Goal: Task Accomplishment & Management: Use online tool/utility

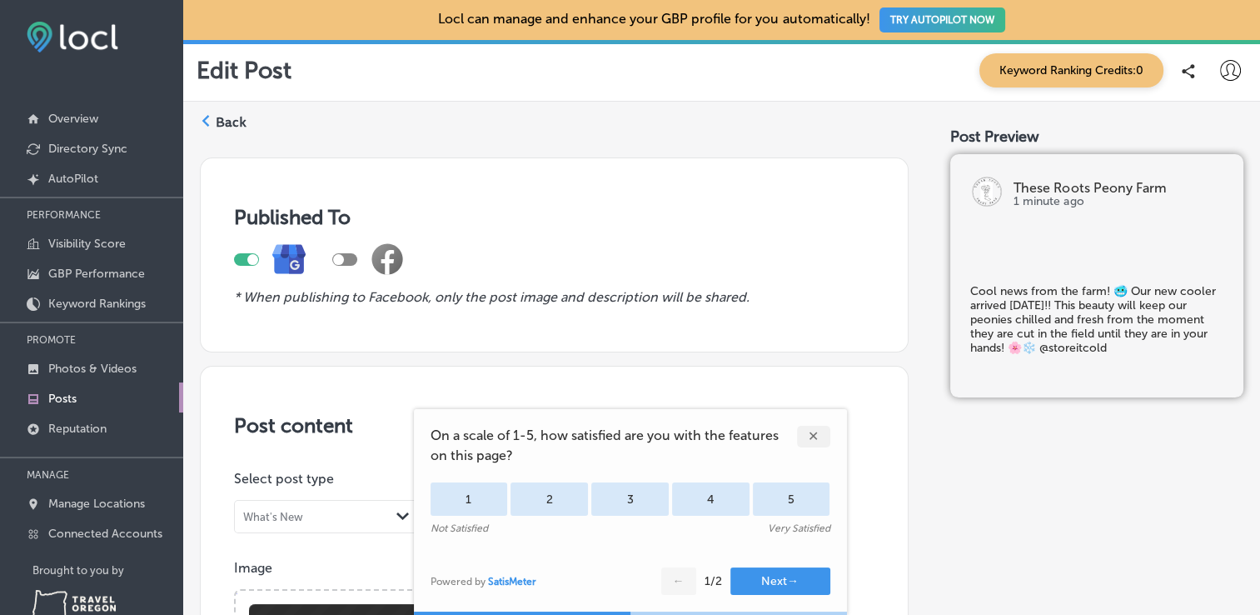
click at [814, 443] on div "✕" at bounding box center [813, 437] width 33 height 22
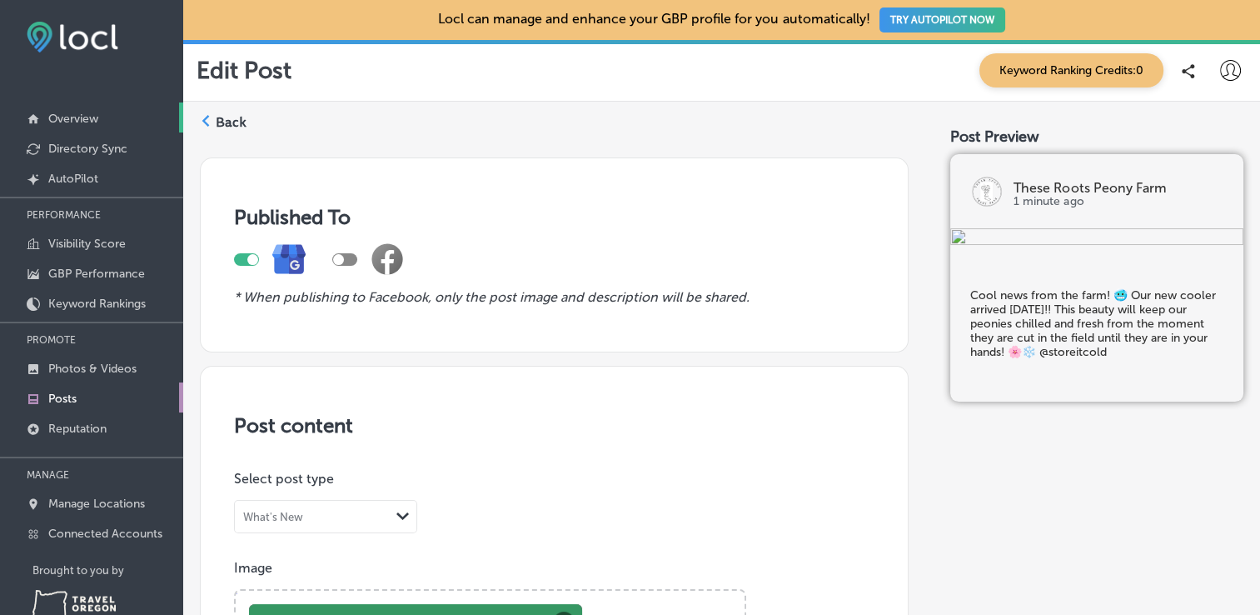
click at [87, 121] on p "Overview" at bounding box center [73, 119] width 50 height 14
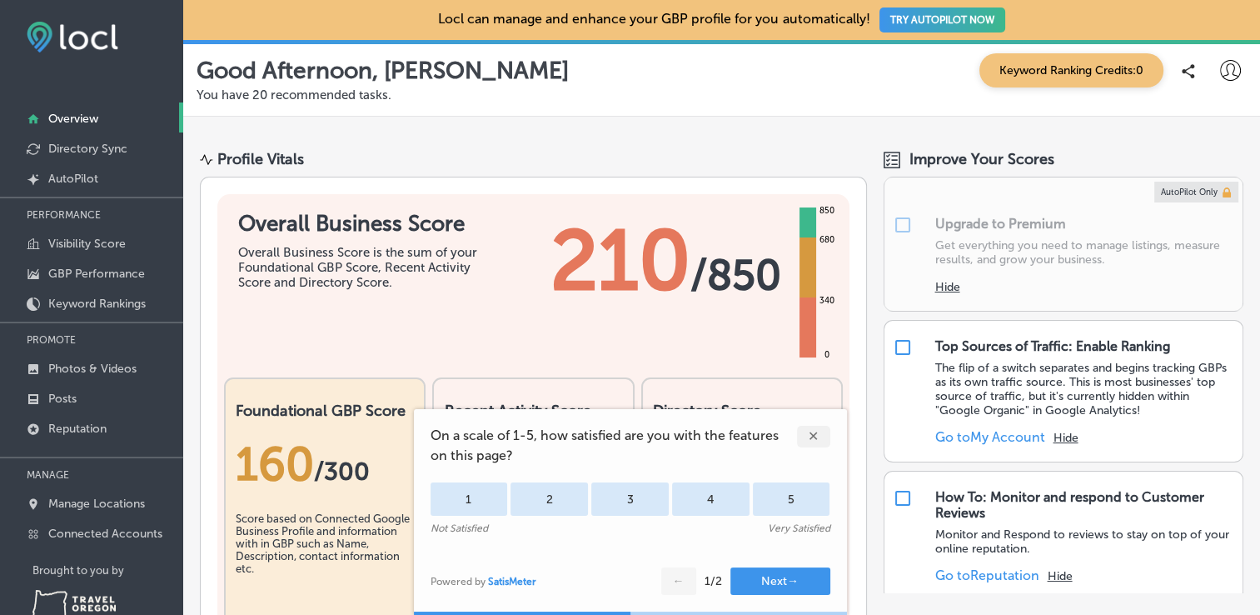
click at [816, 444] on div "✕" at bounding box center [813, 437] width 33 height 22
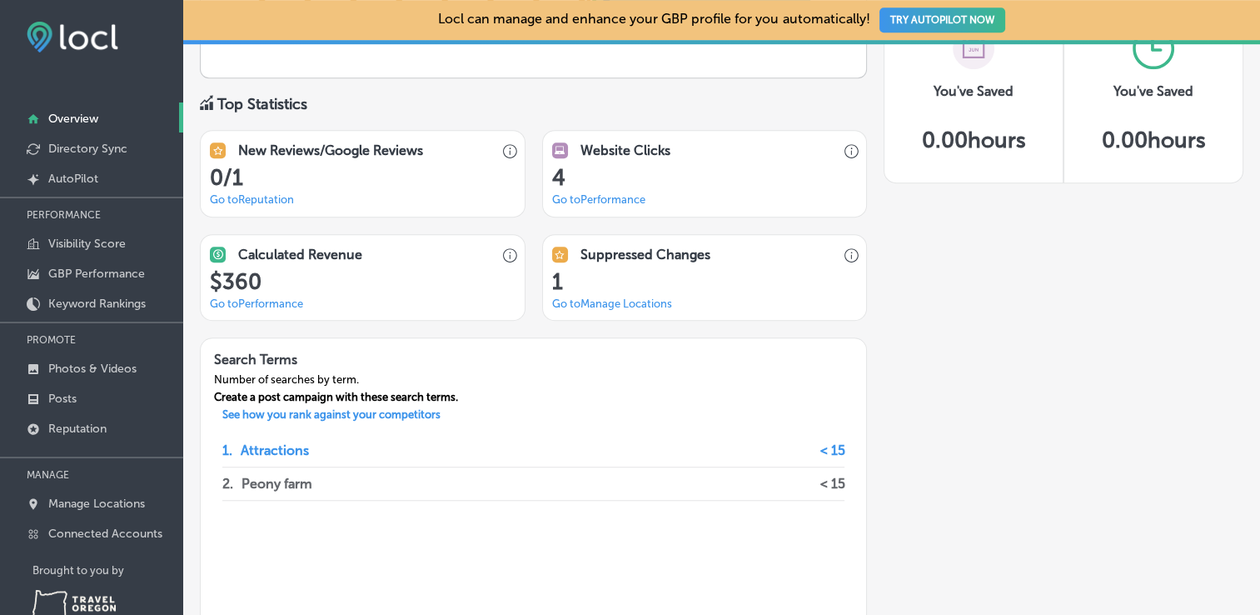
scroll to position [1163, 0]
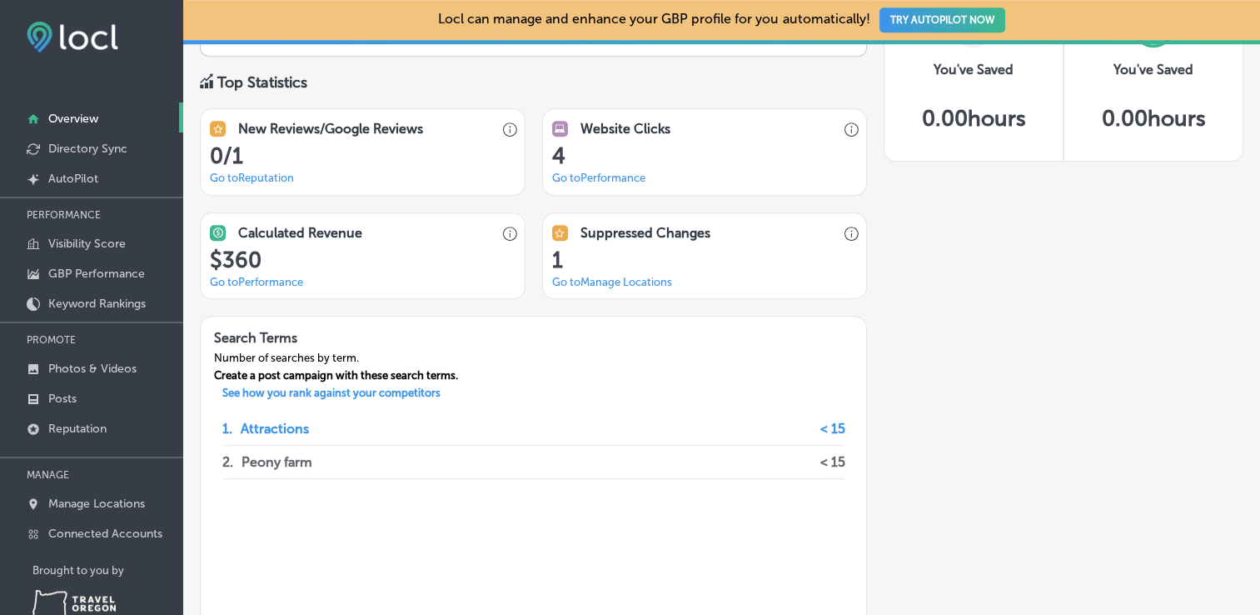
click at [647, 279] on link "Go to [GEOGRAPHIC_DATA] Locations" at bounding box center [612, 282] width 120 height 12
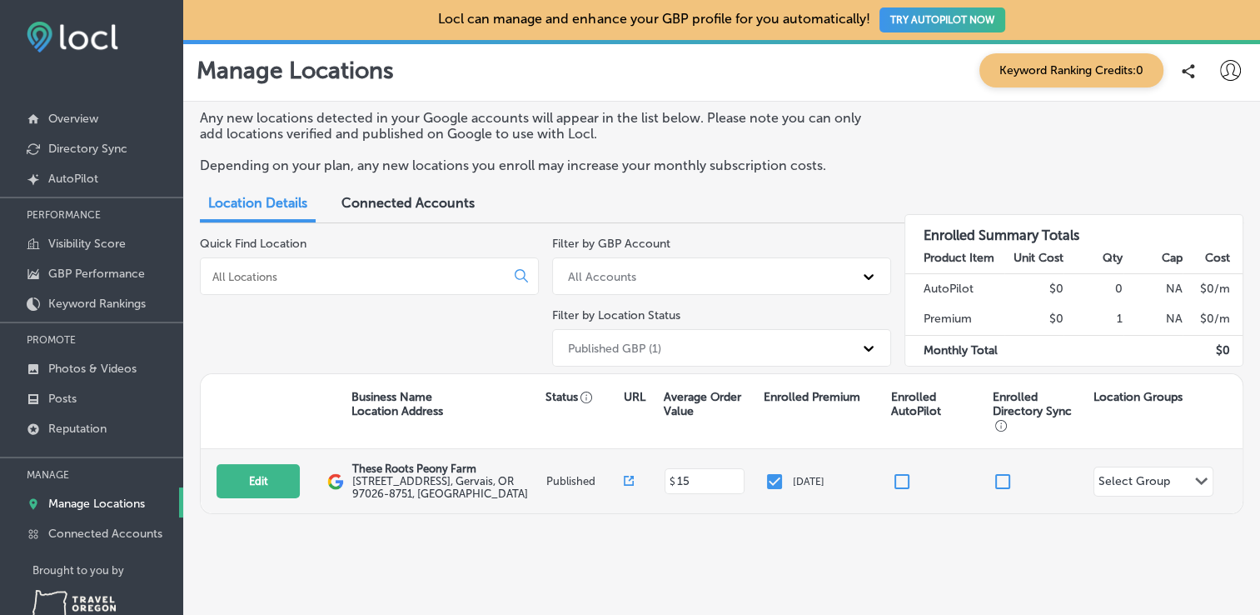
click at [1192, 483] on div "Path Created with Sketch." at bounding box center [1202, 481] width 22 height 13
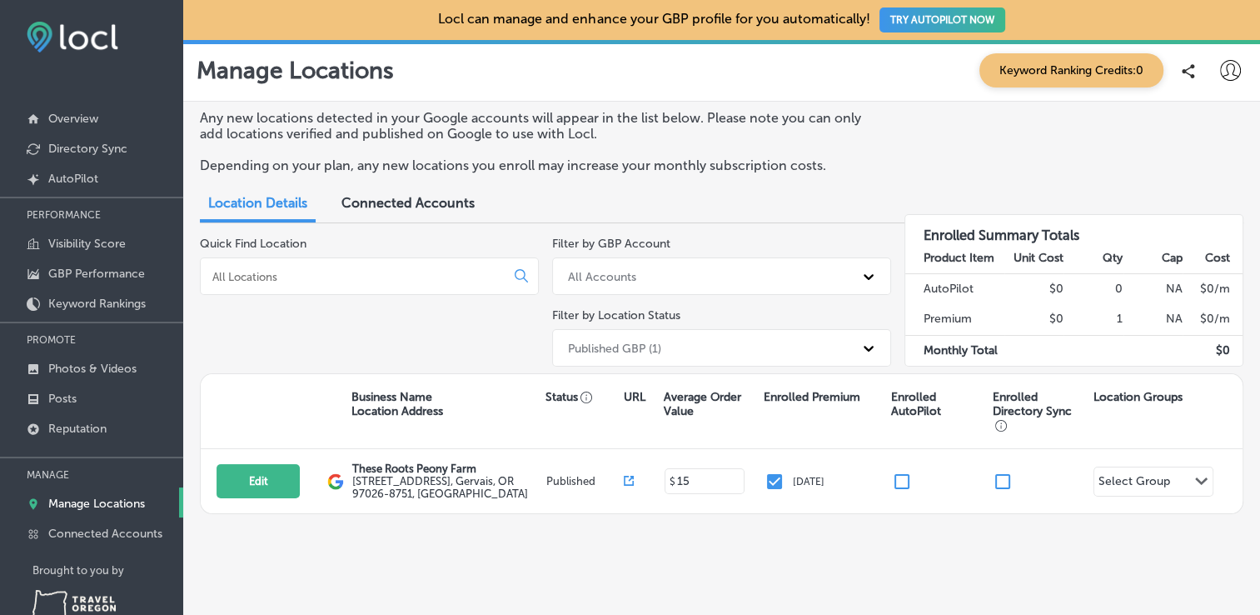
click at [388, 201] on span "Connected Accounts" at bounding box center [407, 203] width 133 height 16
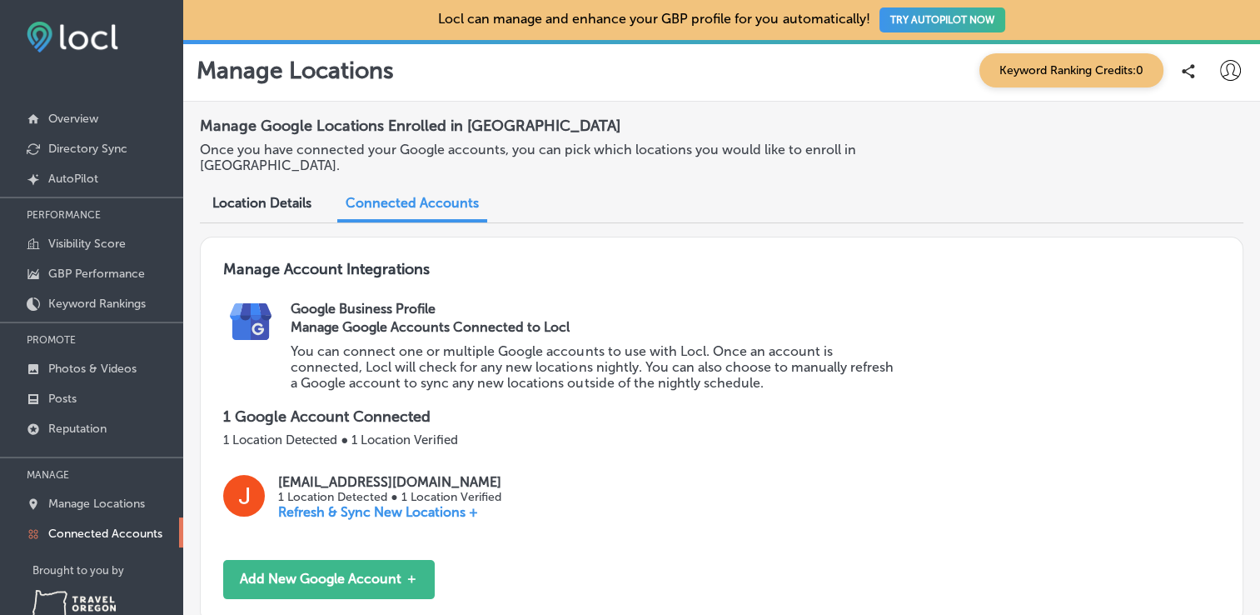
click at [246, 207] on span "Location Details" at bounding box center [261, 203] width 99 height 16
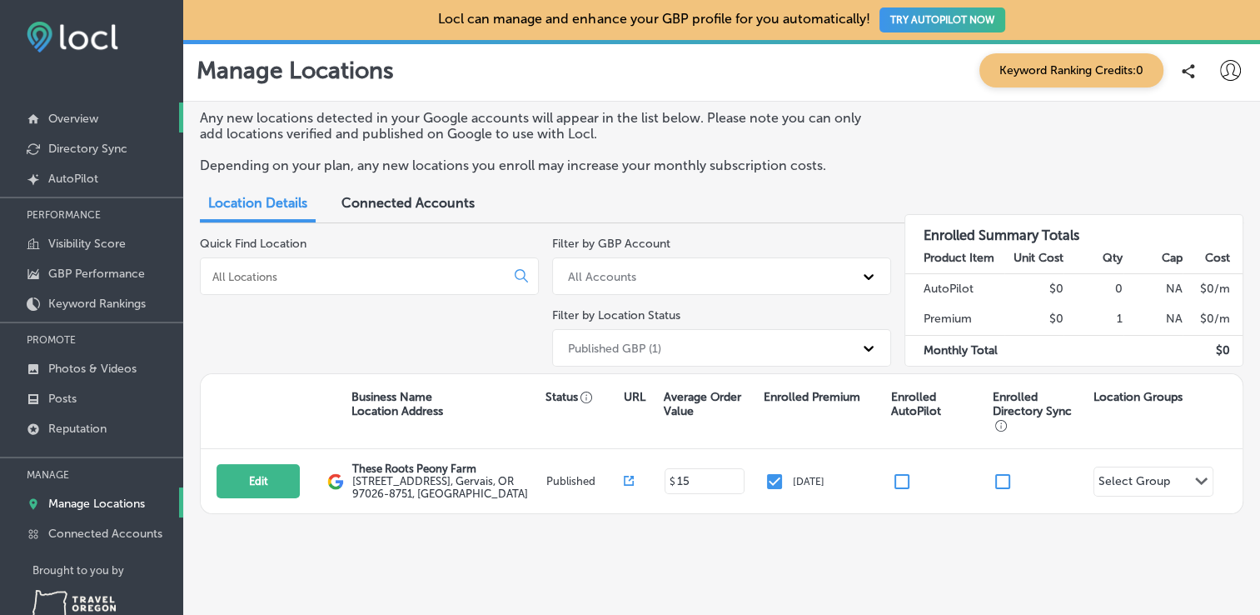
click at [85, 117] on p "Overview" at bounding box center [73, 119] width 50 height 14
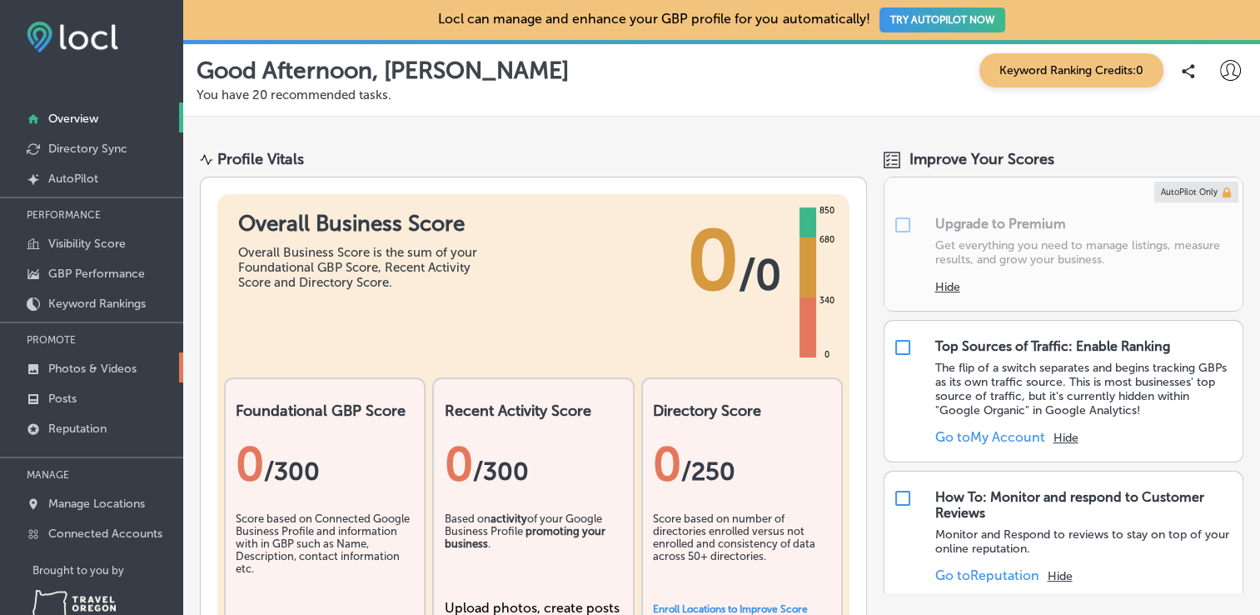
click at [112, 369] on p "Photos & Videos" at bounding box center [92, 368] width 88 height 14
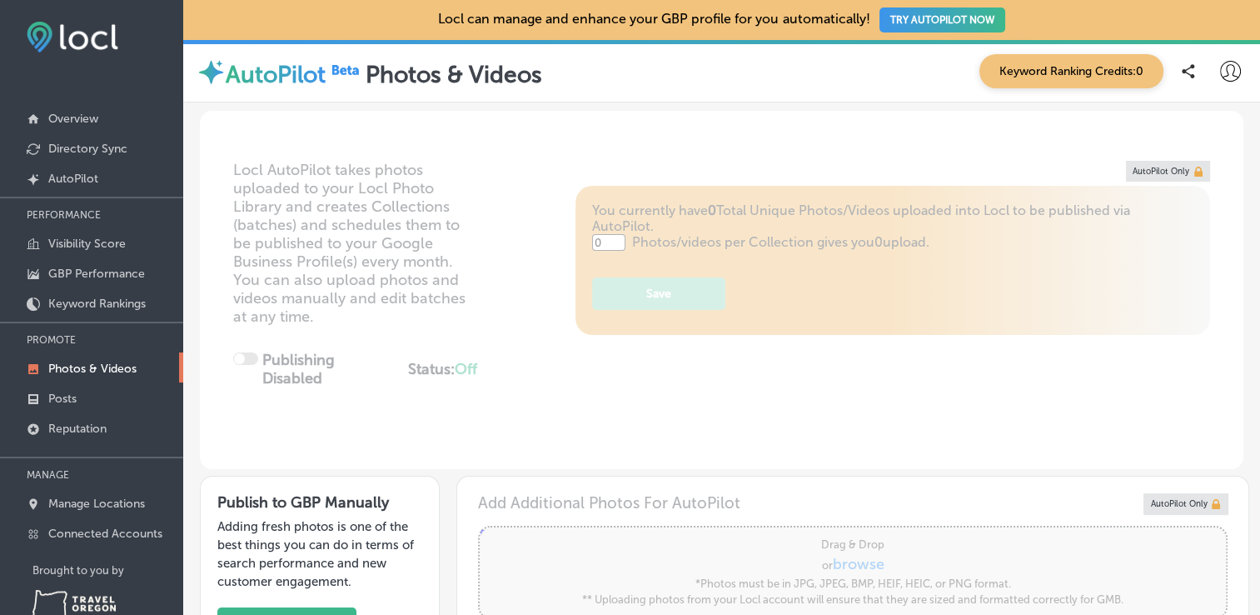
type input "5"
click at [79, 398] on link "Posts" at bounding box center [91, 397] width 183 height 30
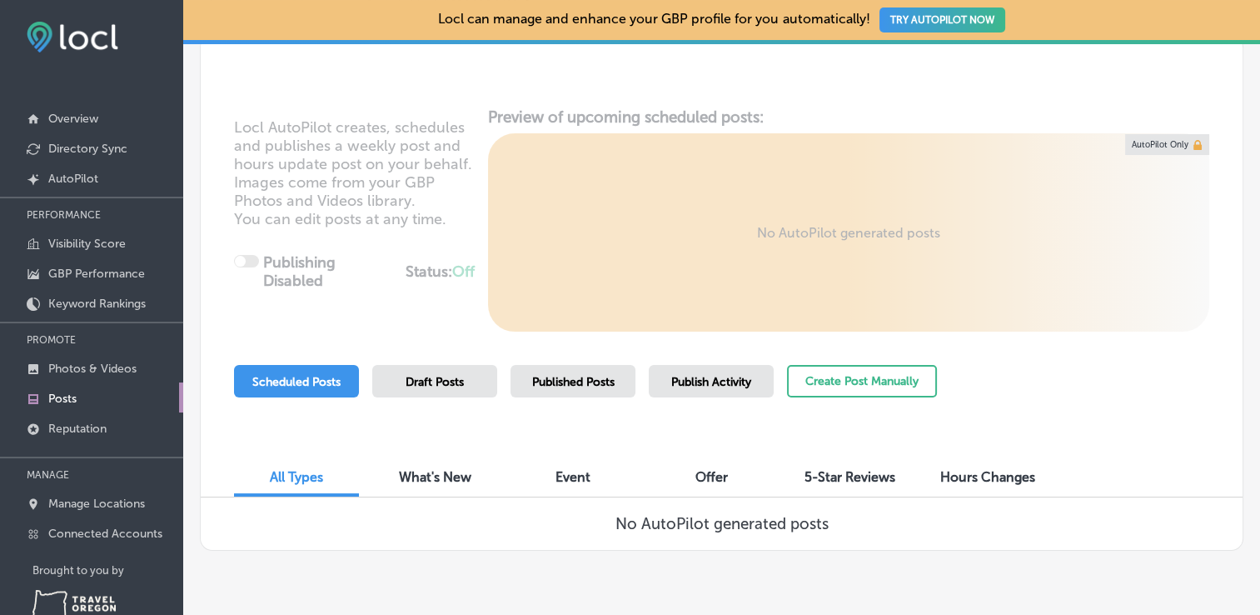
scroll to position [88, 0]
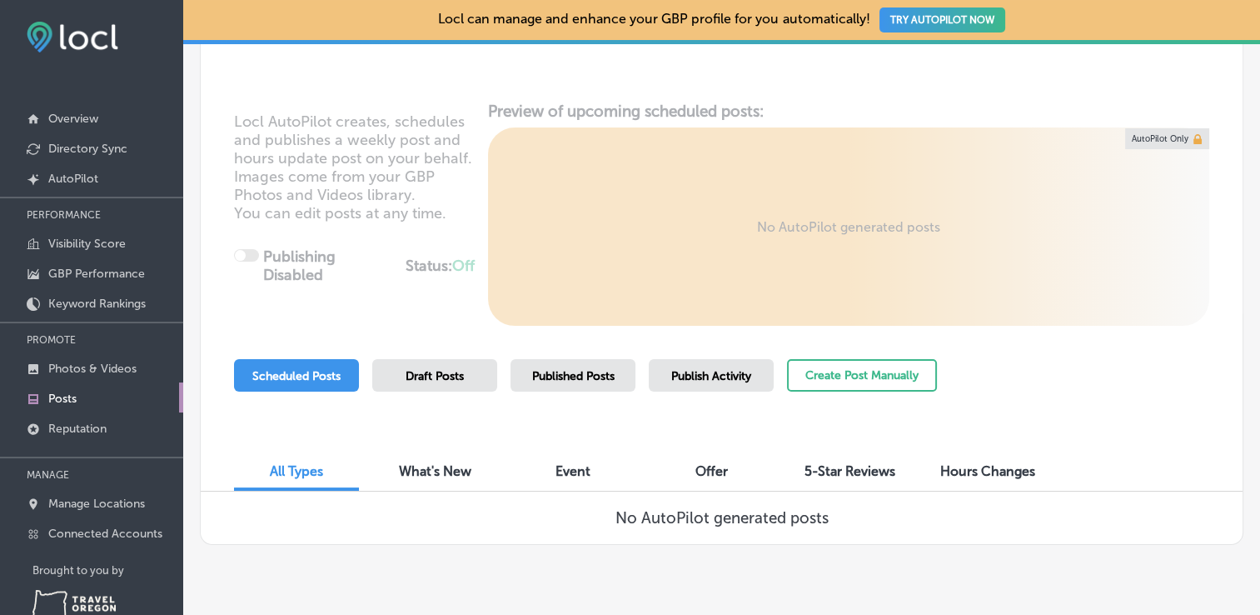
click at [585, 372] on span "Published Posts" at bounding box center [573, 376] width 82 height 14
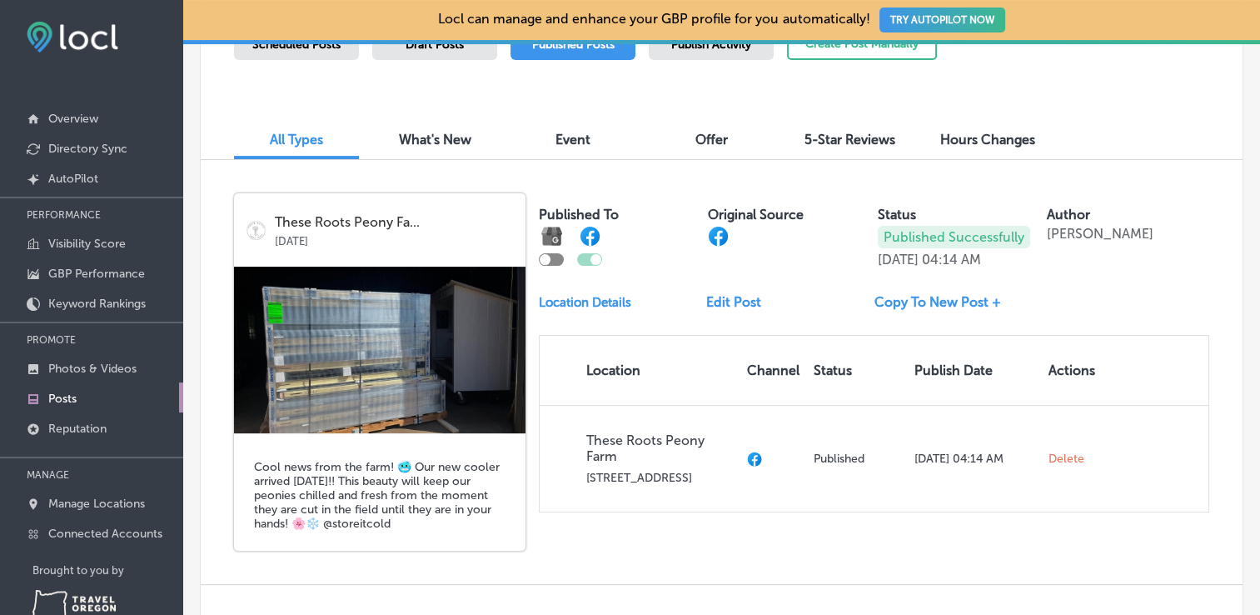
scroll to position [416, 0]
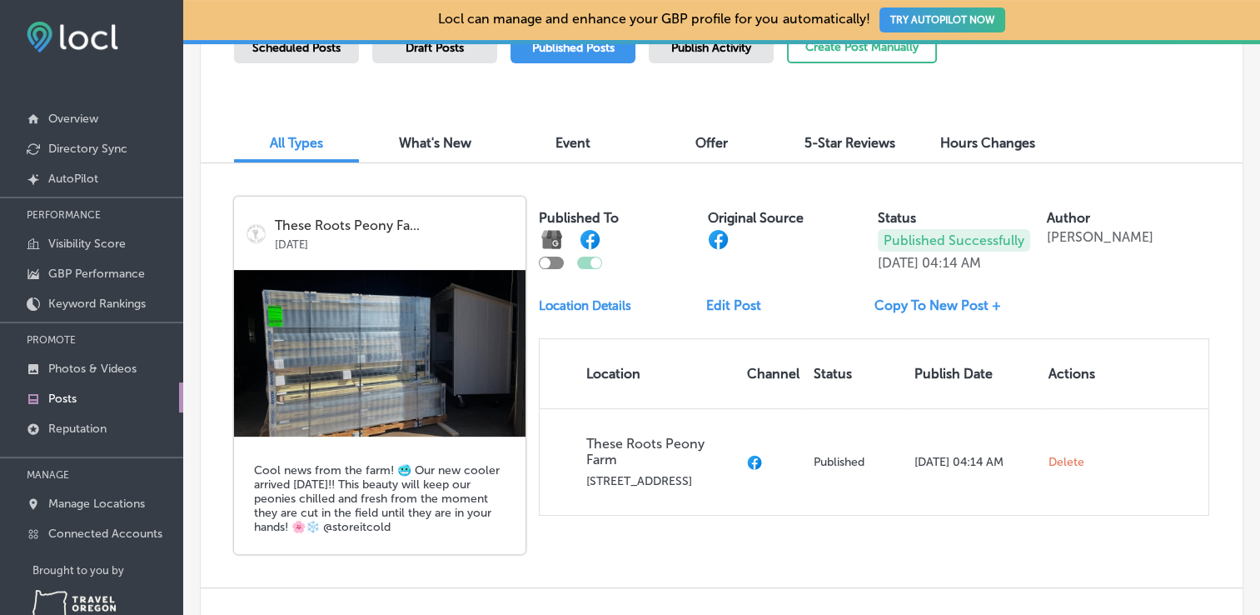
click at [553, 265] on div at bounding box center [551, 262] width 25 height 12
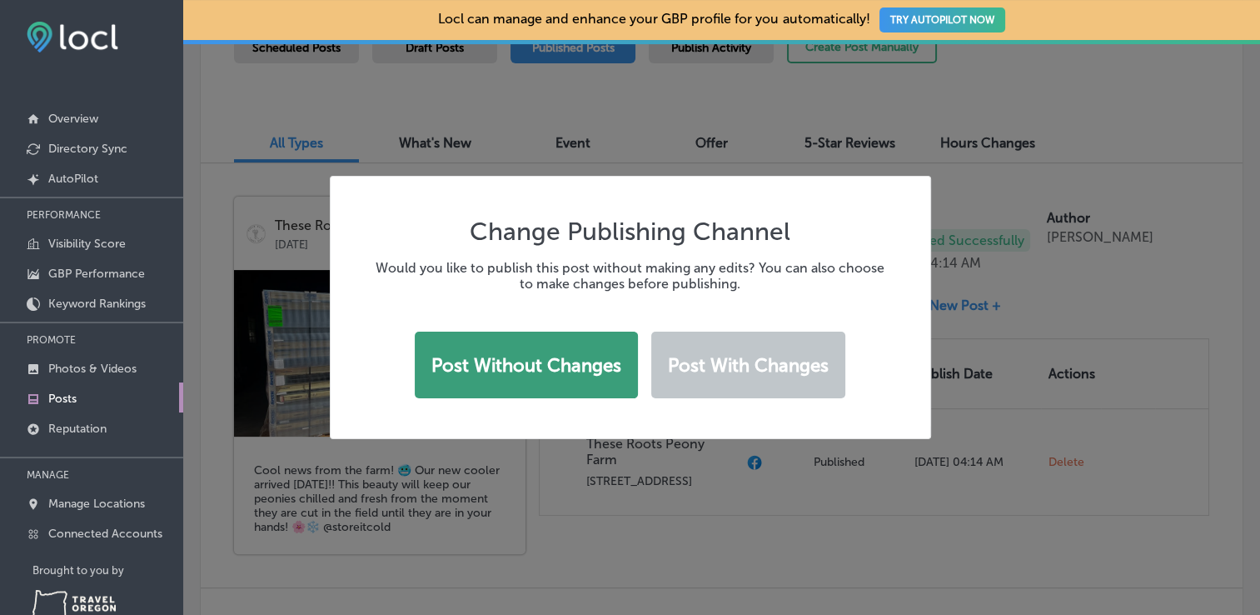
click at [578, 376] on button "Post without changes" at bounding box center [526, 364] width 223 height 67
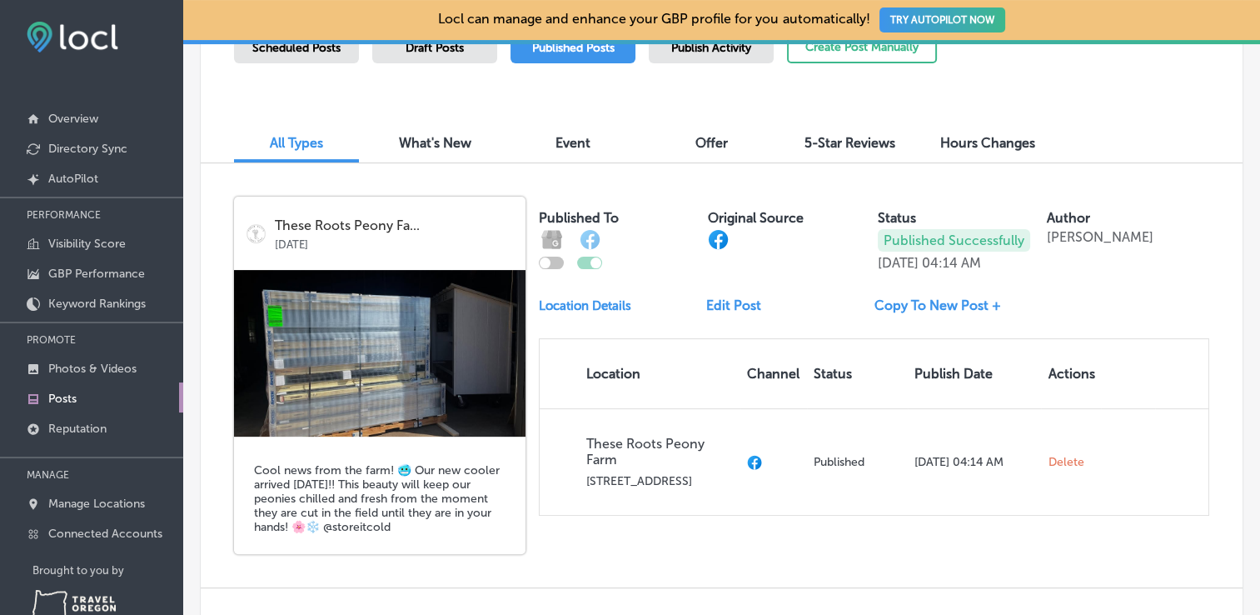
checkbox input "true"
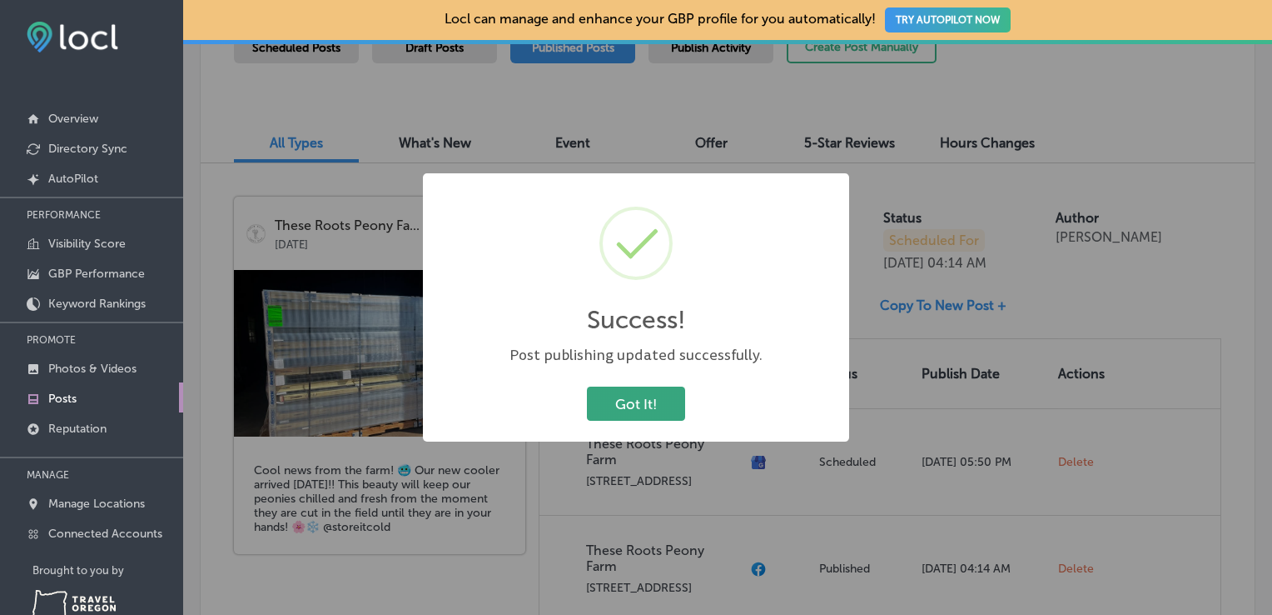
click at [635, 409] on button "Got It!" at bounding box center [636, 403] width 98 height 34
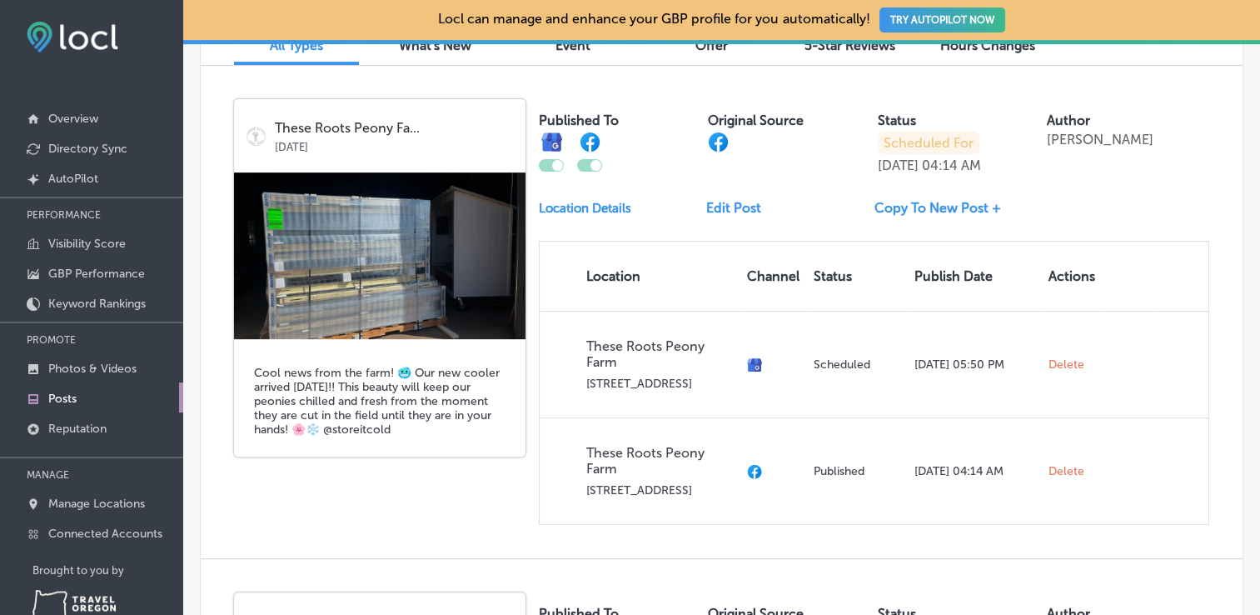
scroll to position [0, 0]
